Goal: Information Seeking & Learning: Learn about a topic

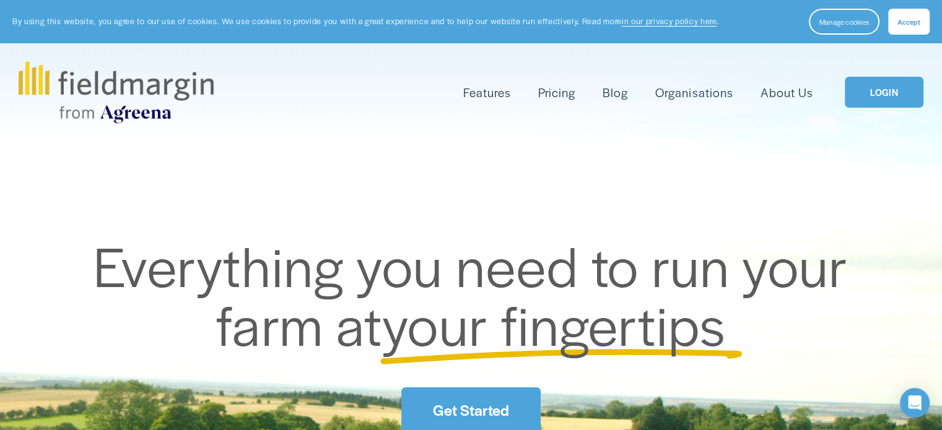
click at [910, 29] on button "Accept" at bounding box center [908, 22] width 41 height 26
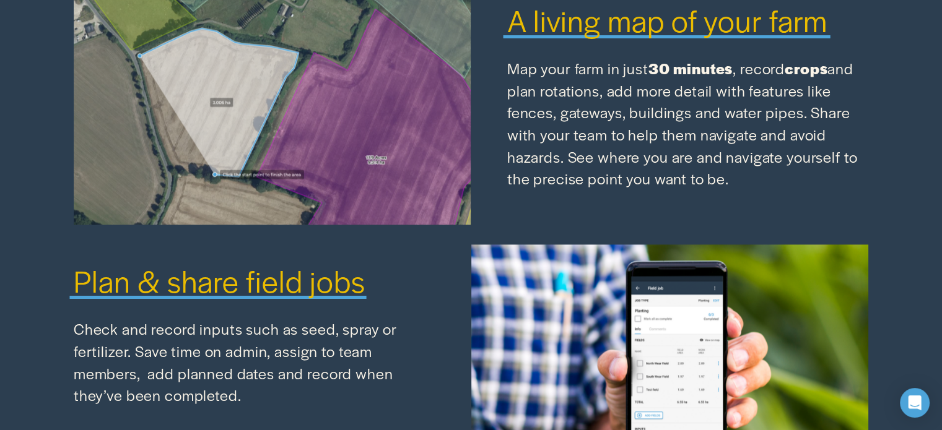
scroll to position [1362, 0]
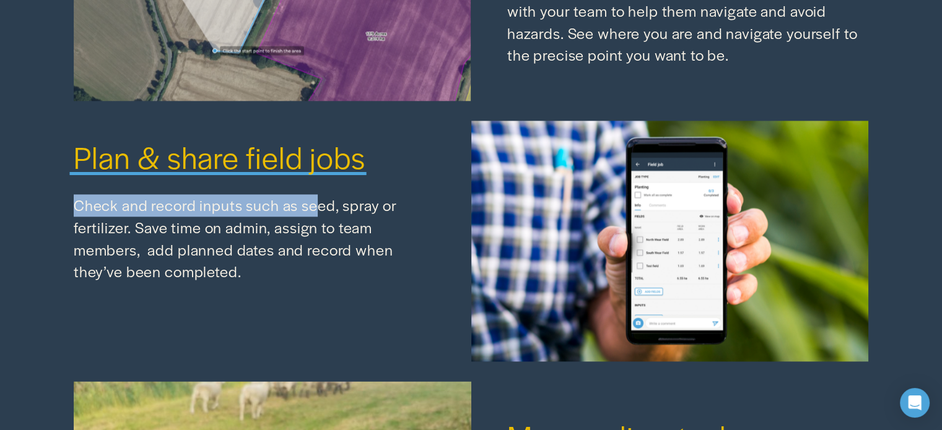
drag, startPoint x: 76, startPoint y: 212, endPoint x: 312, endPoint y: 215, distance: 236.5
click at [312, 215] on p "Check and record inputs such as seed, spray or fertilizer. Save time on admin, …" at bounding box center [254, 238] width 361 height 89
click at [314, 214] on p "Check and record inputs such as seed, spray or fertilizer. Save time on admin, …" at bounding box center [254, 238] width 361 height 89
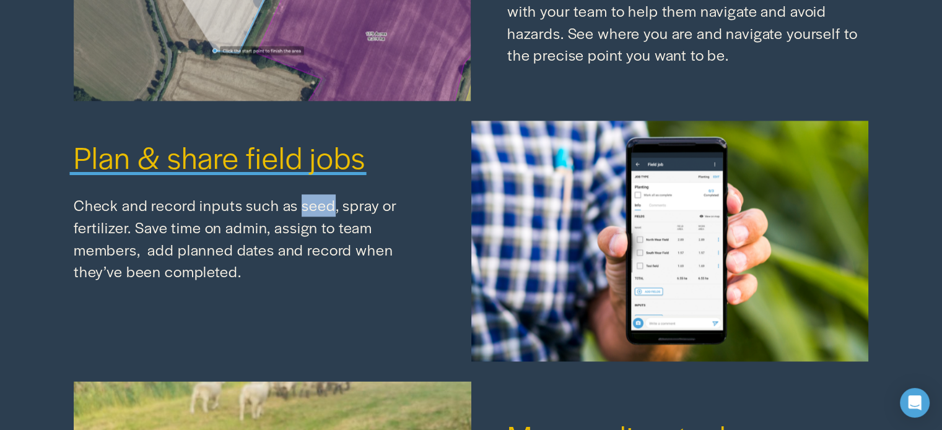
click at [314, 214] on p "Check and record inputs such as seed, spray or fertilizer. Save time on admin, …" at bounding box center [254, 238] width 361 height 89
click at [144, 235] on p "Check and record inputs such as seed, spray or fertilizer. Save time on admin, …" at bounding box center [254, 238] width 361 height 89
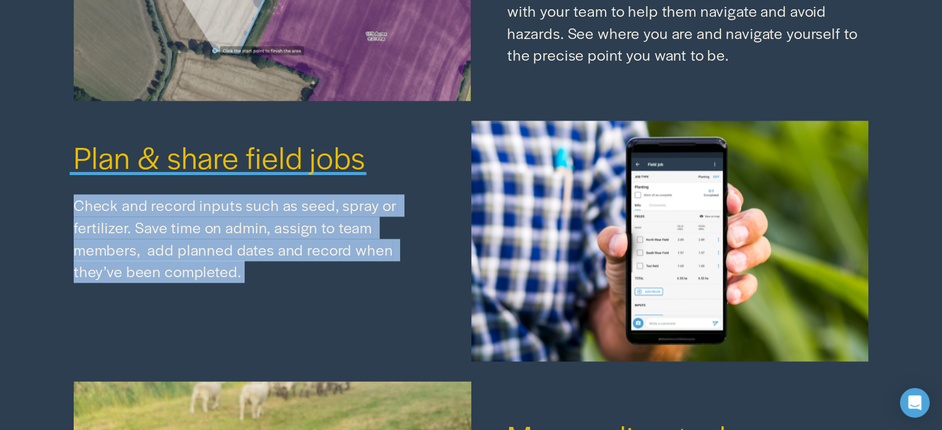
click at [144, 235] on p "Check and record inputs such as seed, spray or fertilizer. Save time on admin, …" at bounding box center [254, 238] width 361 height 89
click at [248, 283] on p "Check and record inputs such as seed, spray or fertilizer. Save time on admin, …" at bounding box center [254, 238] width 361 height 89
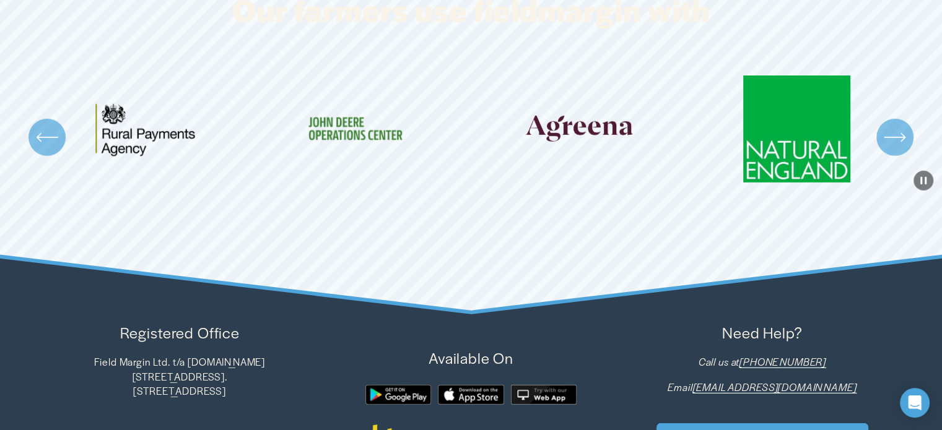
scroll to position [3772, 0]
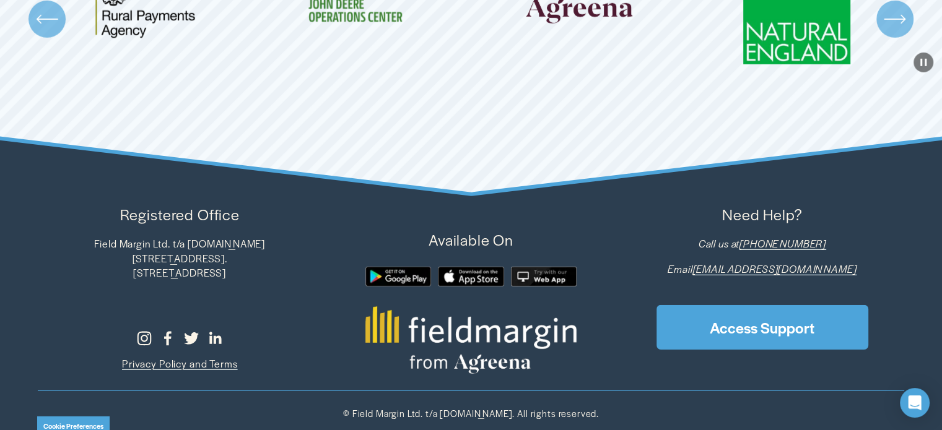
click at [219, 270] on p "Field Margin Ltd. t/a [DOMAIN_NAME] [STREET_ADDRESS]. SW17 8QD [GEOGRAPHIC_DATA]" at bounding box center [180, 259] width 284 height 44
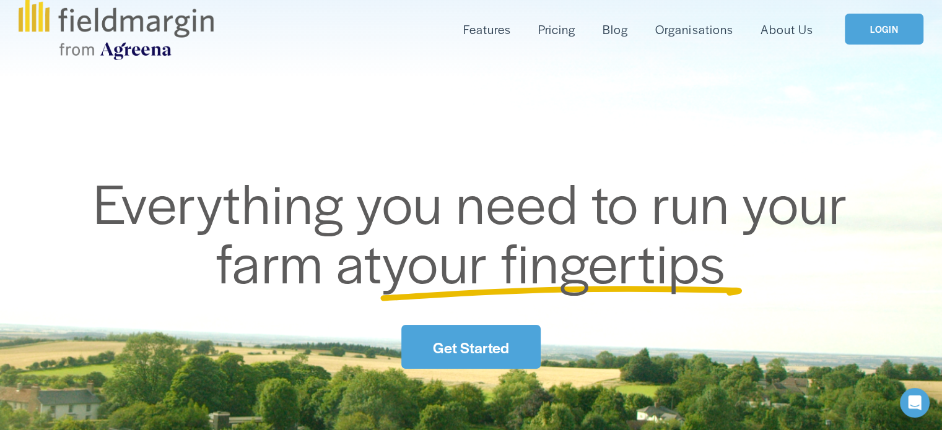
scroll to position [0, 0]
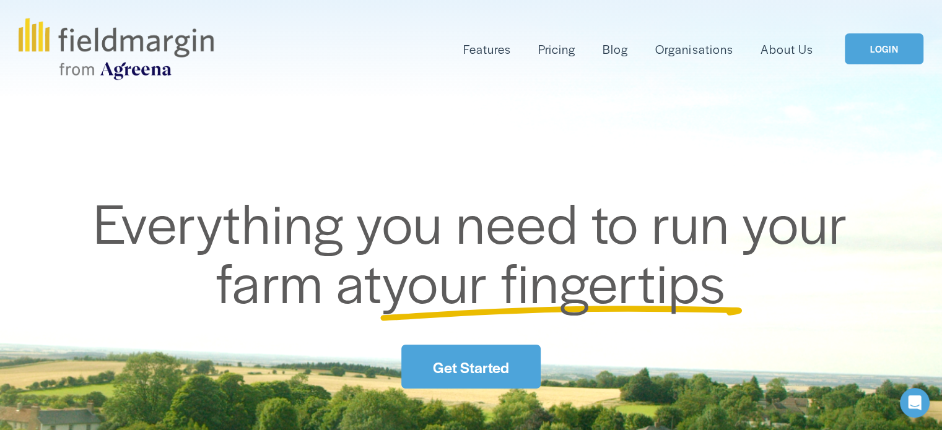
click at [553, 49] on link "Pricing" at bounding box center [556, 49] width 37 height 20
